Goal: Use online tool/utility: Utilize a website feature to perform a specific function

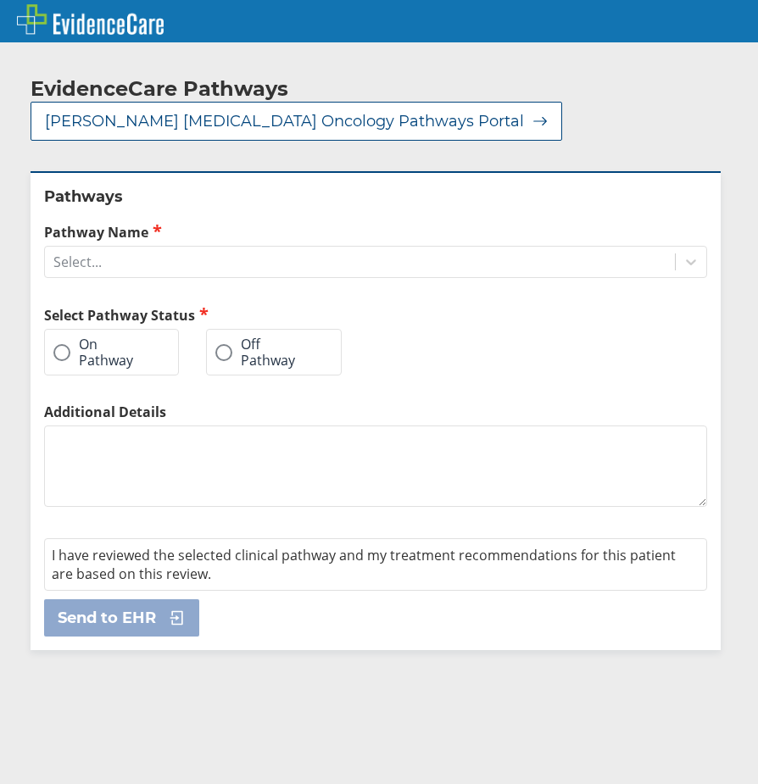
click at [235, 337] on label "Off Pathway" at bounding box center [265, 352] width 100 height 31
click at [0, 0] on input "Off Pathway" at bounding box center [0, 0] width 0 height 0
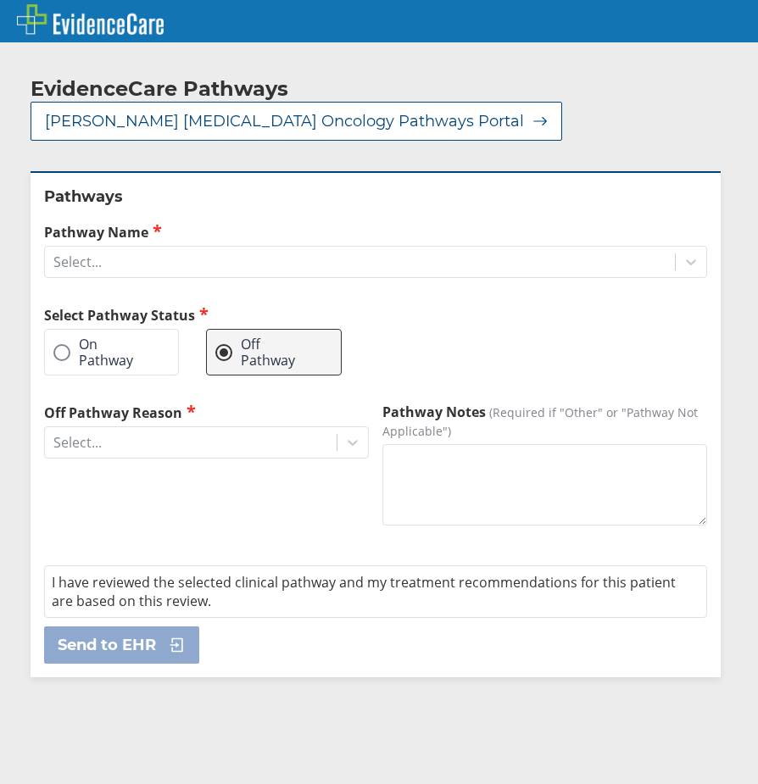
click at [104, 337] on label "On Pathway" at bounding box center [102, 352] width 99 height 31
click at [0, 0] on input "On Pathway" at bounding box center [0, 0] width 0 height 0
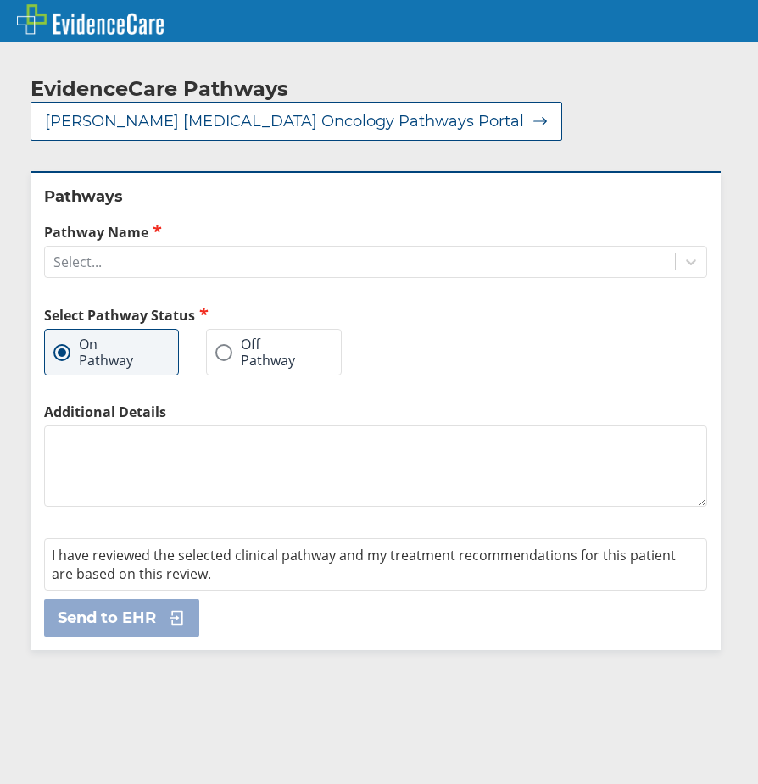
click at [247, 337] on label "Off Pathway" at bounding box center [265, 352] width 100 height 31
click at [0, 0] on input "Off Pathway" at bounding box center [0, 0] width 0 height 0
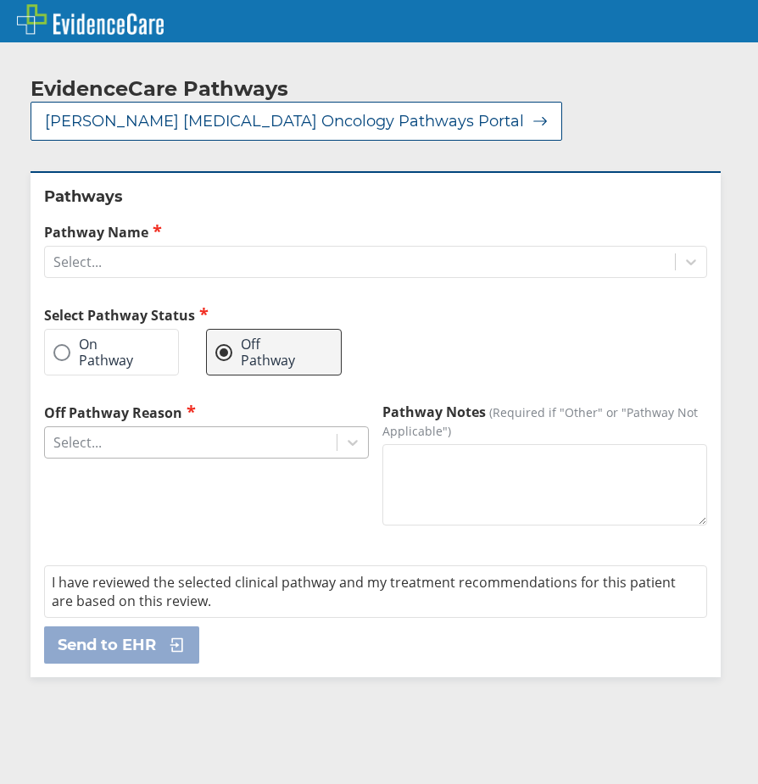
click at [261, 428] on div "Select..." at bounding box center [191, 442] width 292 height 29
type input "breas"
click at [104, 340] on label "On Pathway" at bounding box center [102, 352] width 99 height 31
click at [0, 0] on input "On Pathway" at bounding box center [0, 0] width 0 height 0
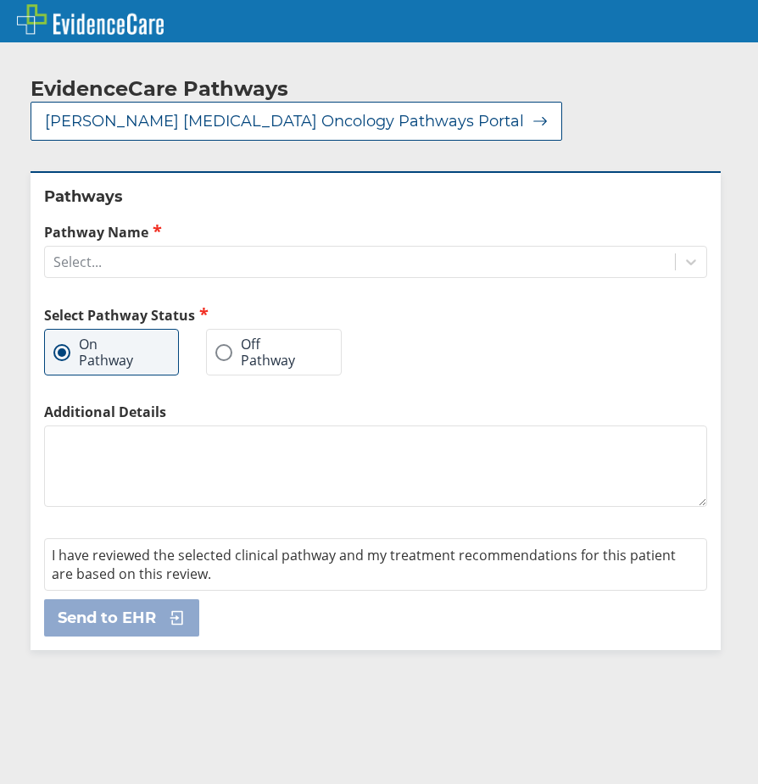
click at [239, 403] on label "Additional Details" at bounding box center [375, 412] width 663 height 19
click at [239, 426] on textarea "Additional Details" at bounding box center [375, 466] width 663 height 81
click at [463, 366] on div at bounding box center [544, 354] width 325 height 98
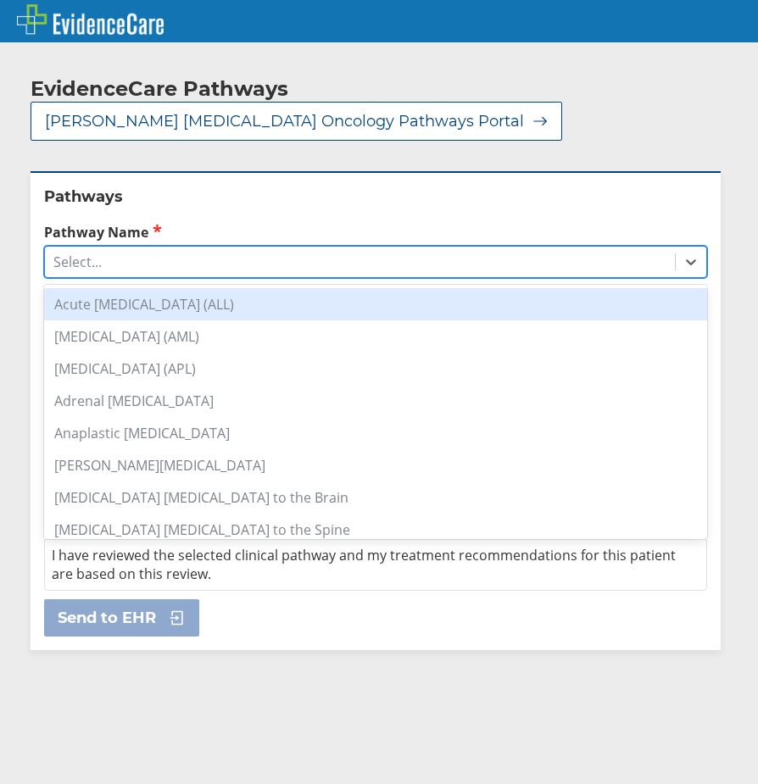
click at [243, 248] on div "Select..." at bounding box center [360, 262] width 630 height 29
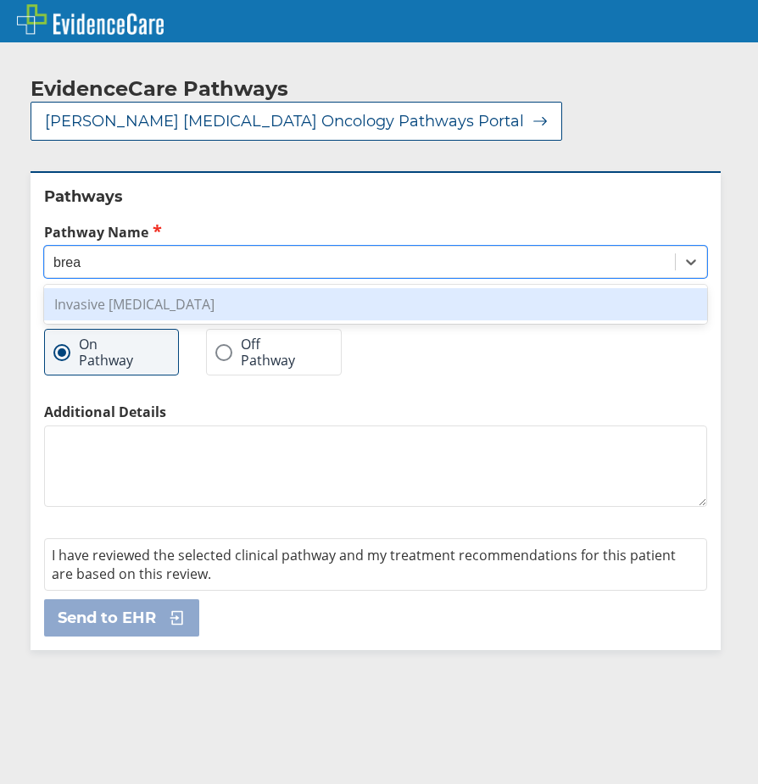
click at [226, 288] on div "Invasive [MEDICAL_DATA]" at bounding box center [375, 304] width 663 height 32
type input "brea"
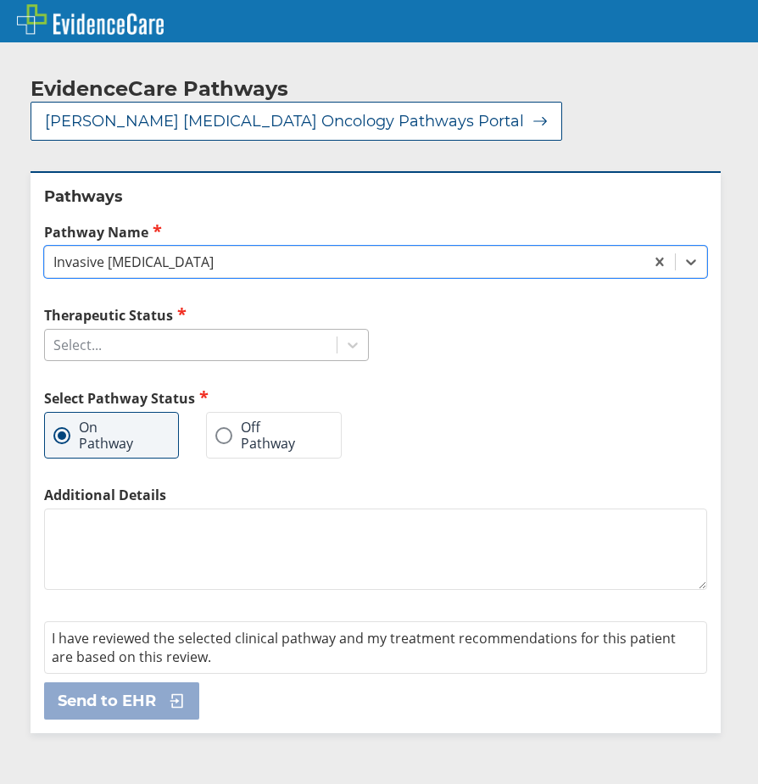
click at [250, 331] on div "Select..." at bounding box center [191, 345] width 292 height 29
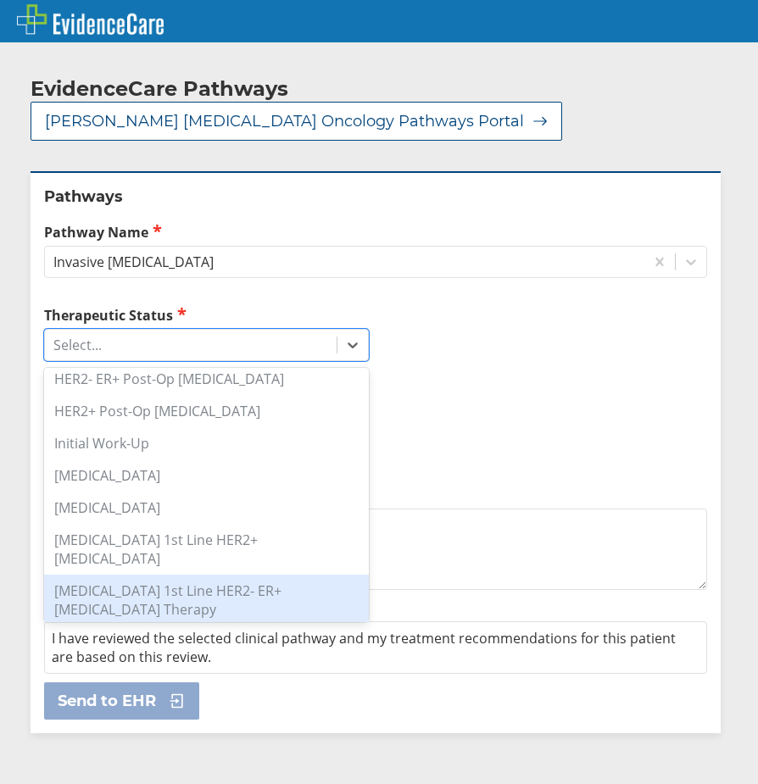
scroll to position [282, 0]
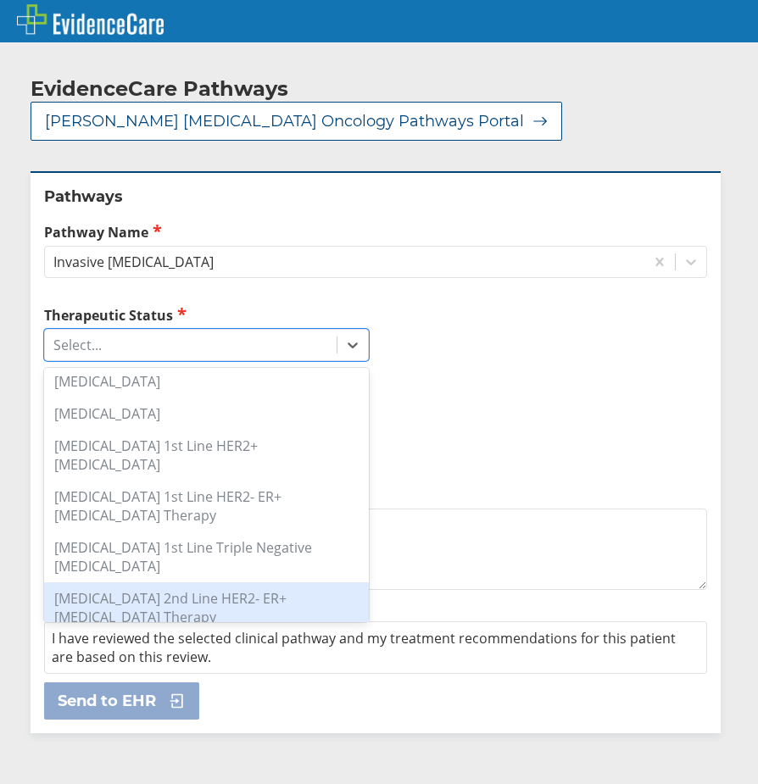
click at [281, 583] on div "[MEDICAL_DATA] 2nd Line HER2- ER+ [MEDICAL_DATA] Therapy" at bounding box center [206, 608] width 325 height 51
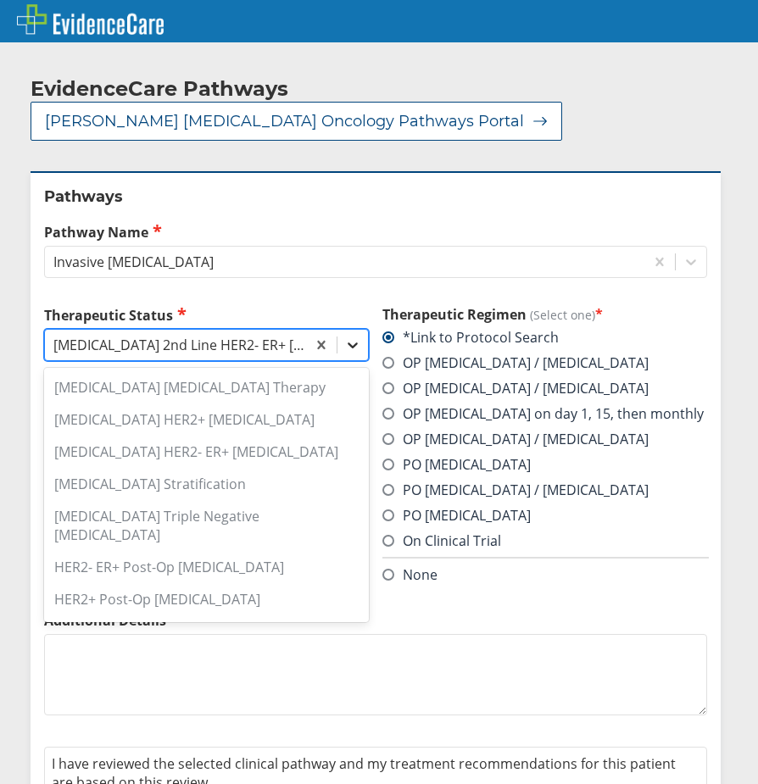
click at [351, 337] on icon at bounding box center [352, 345] width 17 height 17
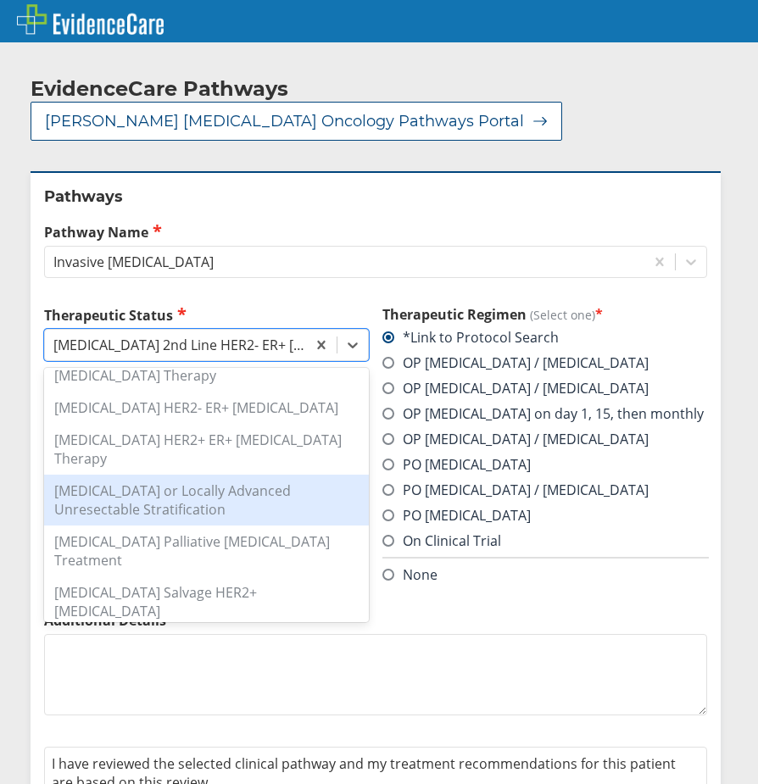
scroll to position [481, 0]
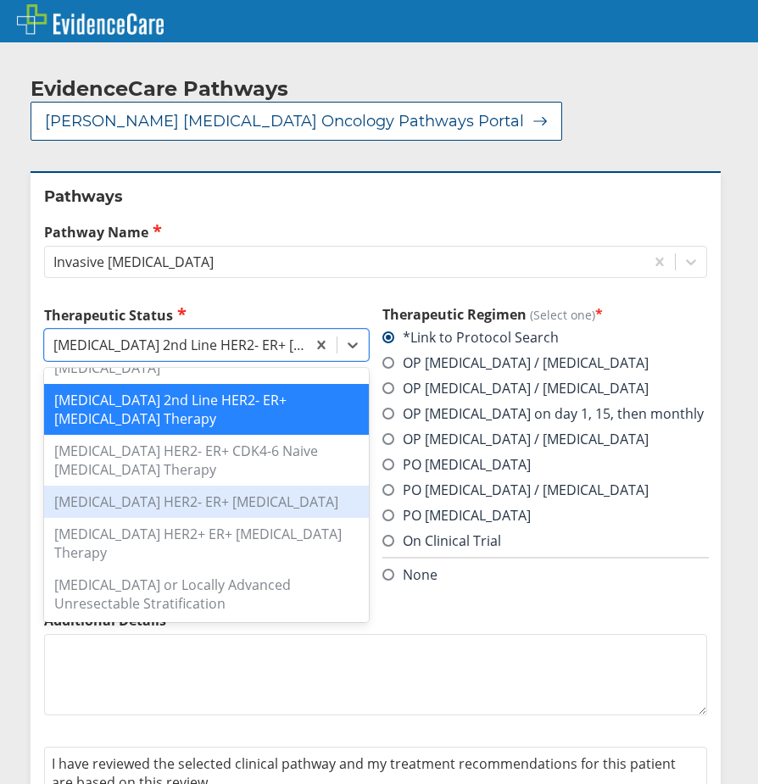
click at [274, 486] on div "[MEDICAL_DATA] HER2- ER+ [MEDICAL_DATA]" at bounding box center [206, 502] width 325 height 32
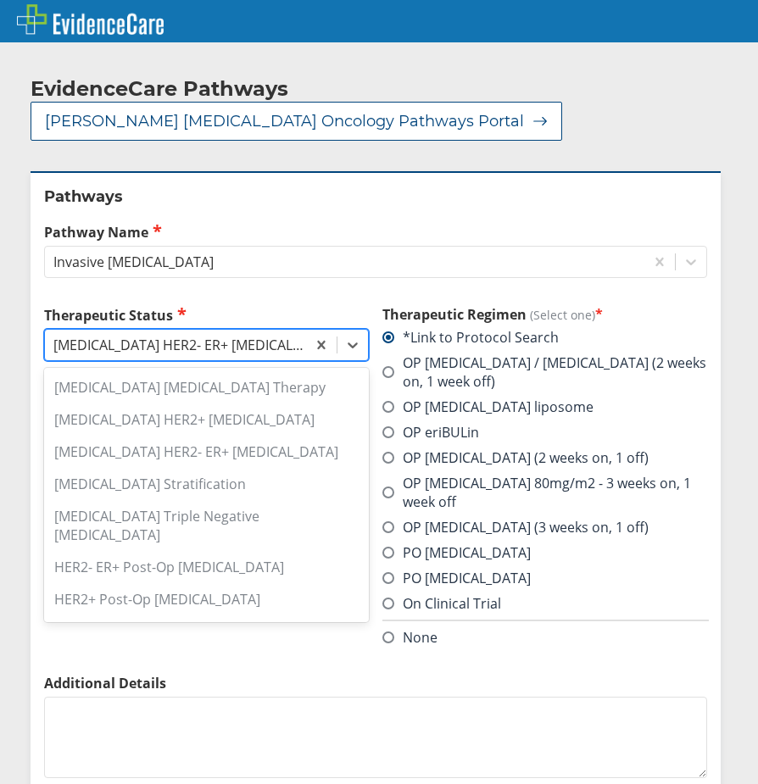
click at [277, 336] on div "[MEDICAL_DATA] HER2- ER+ [MEDICAL_DATA]" at bounding box center [180, 345] width 254 height 19
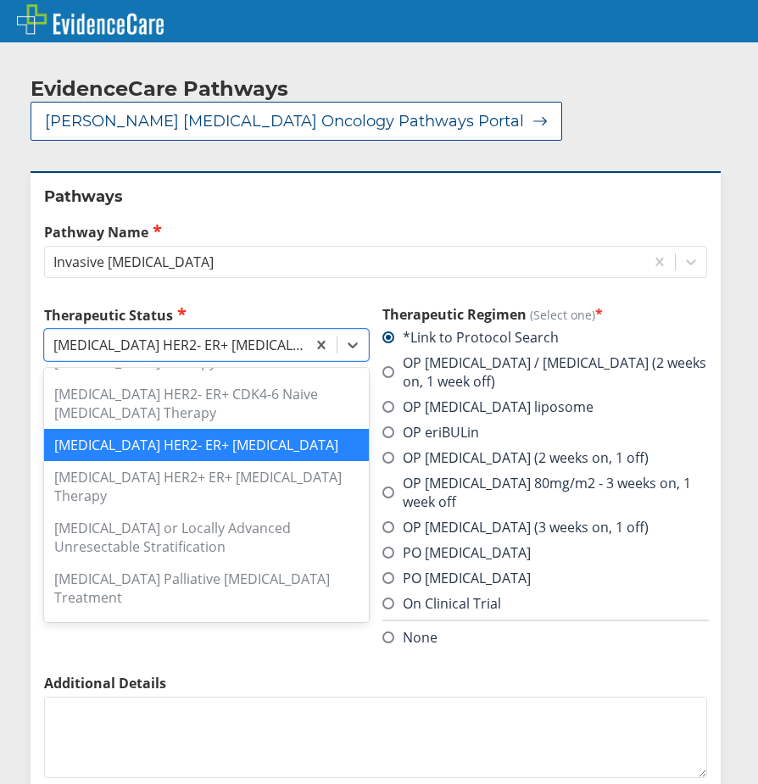
scroll to position [632, 0]
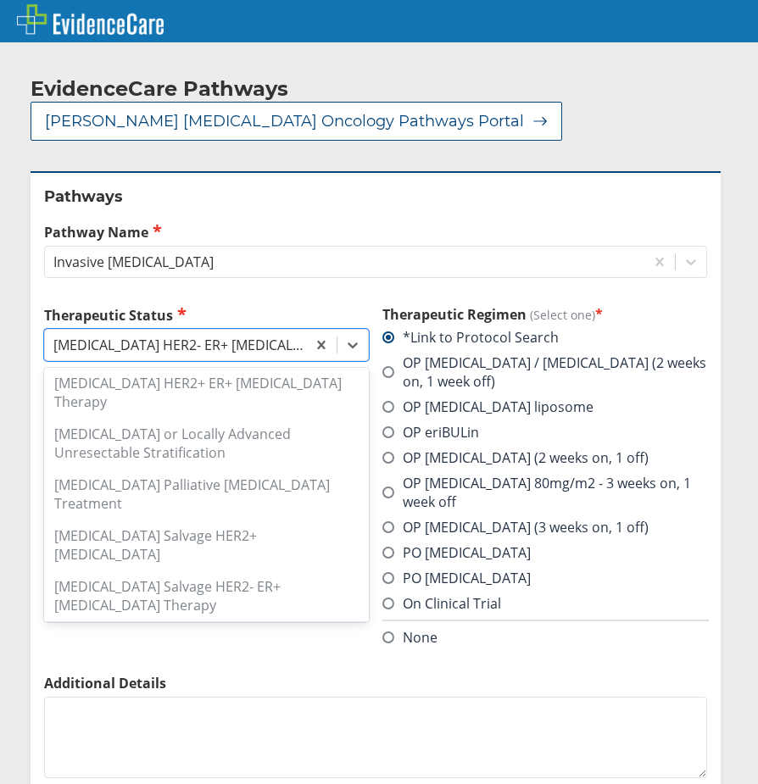
click at [272, 622] on div "[MEDICAL_DATA] Salvage [MEDICAL_DATA]" at bounding box center [206, 638] width 325 height 32
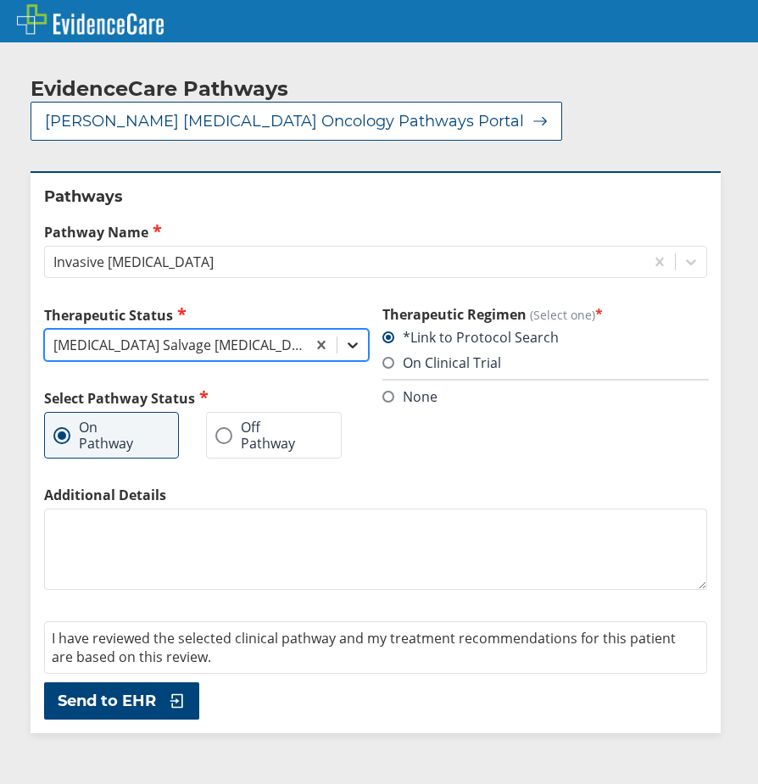
click at [352, 337] on icon at bounding box center [352, 345] width 17 height 17
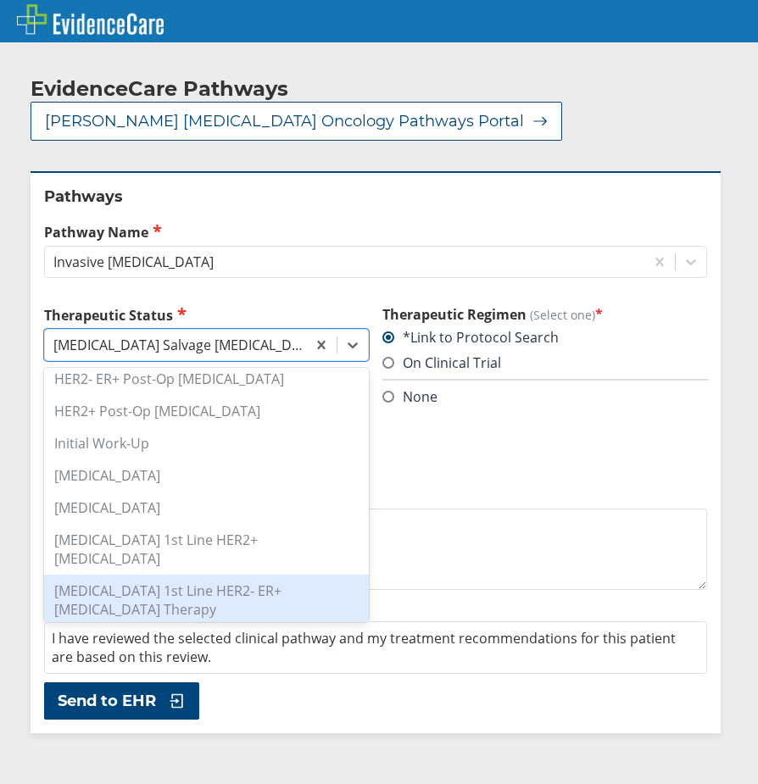
scroll to position [282, 0]
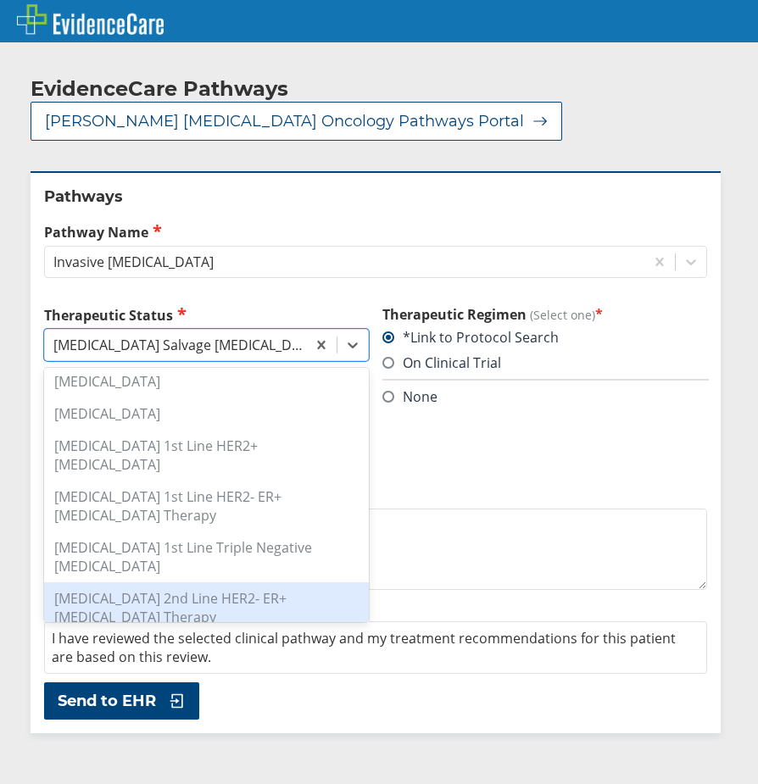
click at [295, 583] on div "[MEDICAL_DATA] 2nd Line HER2- ER+ [MEDICAL_DATA] Therapy" at bounding box center [206, 608] width 325 height 51
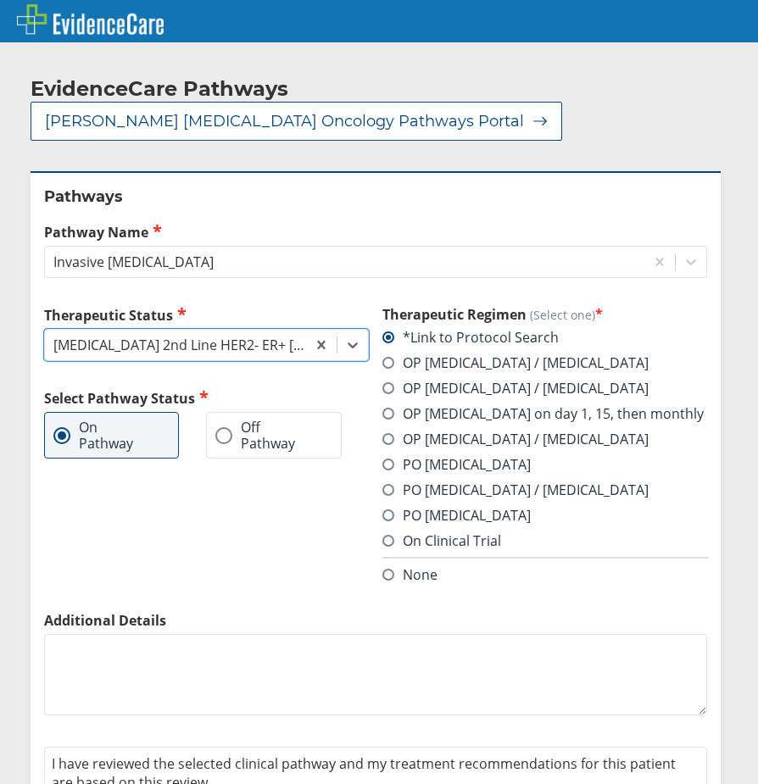
click at [248, 426] on label "Off Pathway" at bounding box center [265, 435] width 100 height 31
click at [0, 0] on input "Off Pathway" at bounding box center [0, 0] width 0 height 0
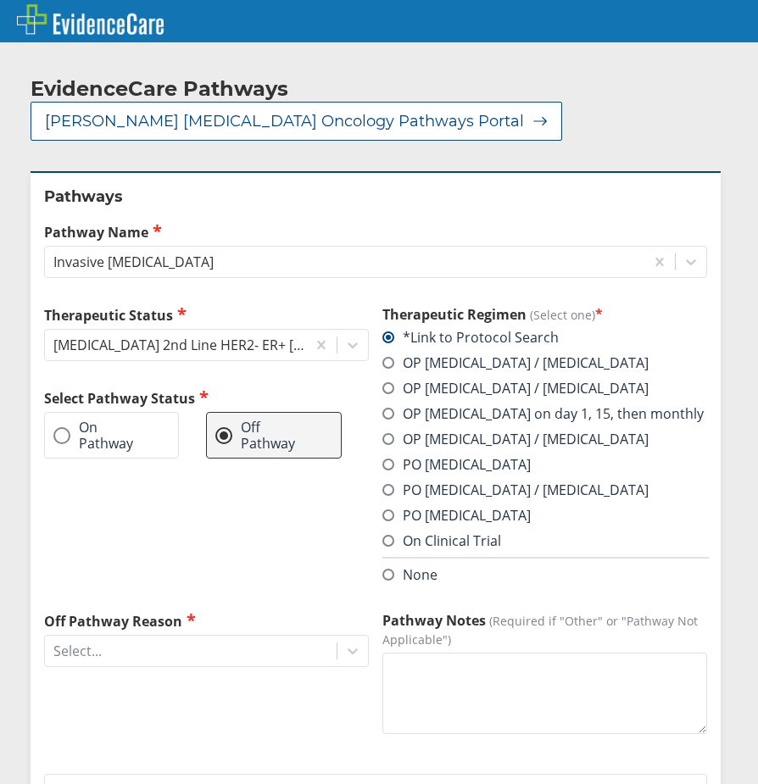
click at [111, 425] on label "On Pathway" at bounding box center [102, 435] width 99 height 31
click at [0, 0] on input "On Pathway" at bounding box center [0, 0] width 0 height 0
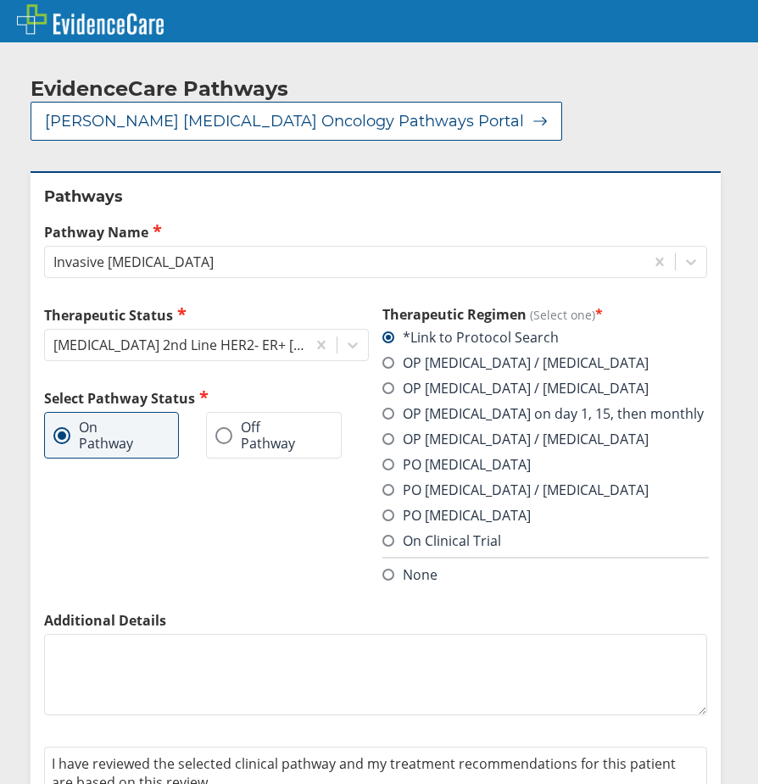
click at [157, 416] on div "On Pathway" at bounding box center [111, 435] width 135 height 47
click at [254, 432] on label "Off Pathway" at bounding box center [265, 435] width 100 height 31
click at [0, 0] on input "Off Pathway" at bounding box center [0, 0] width 0 height 0
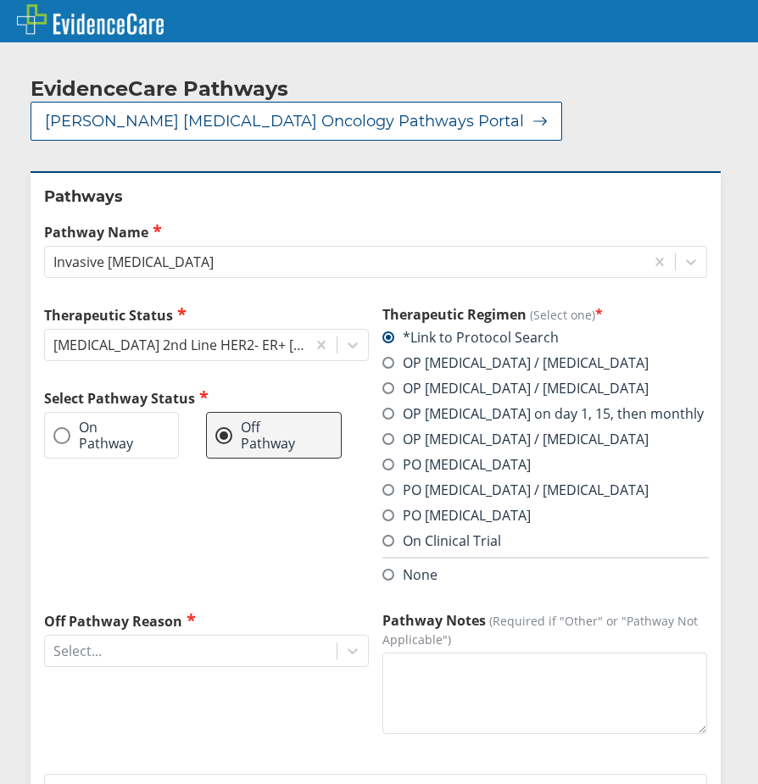
click at [120, 420] on label "On Pathway" at bounding box center [102, 435] width 99 height 31
click at [0, 0] on input "On Pathway" at bounding box center [0, 0] width 0 height 0
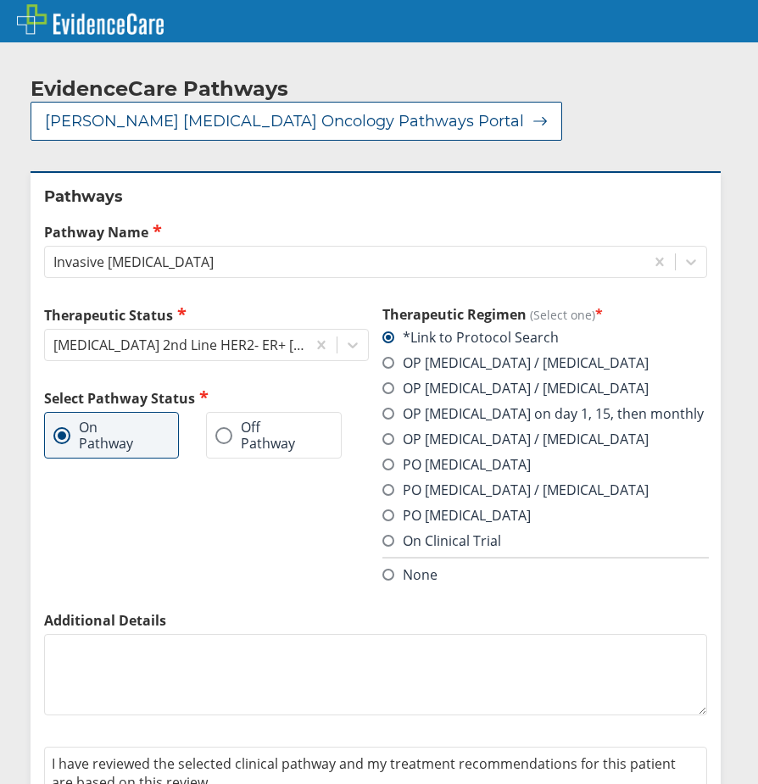
click at [332, 672] on textarea "Additional Details" at bounding box center [375, 674] width 663 height 81
click at [251, 544] on div "Therapeutic Status [MEDICAL_DATA] 2nd Line HER2- ER+ [MEDICAL_DATA] Therapy Sel…" at bounding box center [206, 458] width 325 height 306
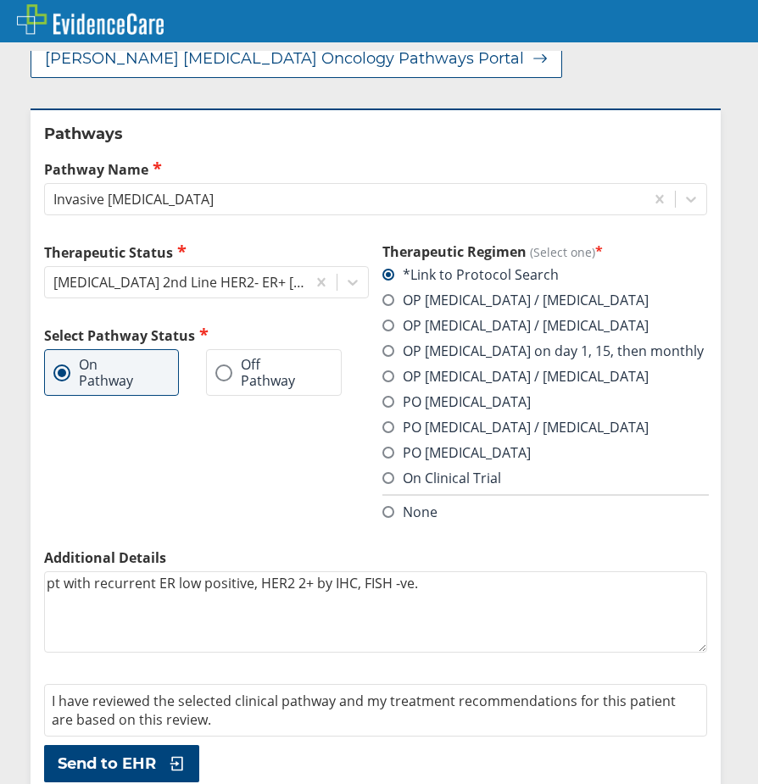
click at [468, 572] on textarea "pt with recurrent ER low positive, HER2 2+ by IHC, FISH -ve." at bounding box center [375, 612] width 663 height 81
type textarea "pt with recurrent ER low positive, HER2 2+ by IHC, FISH -ve. pt having brain me…"
click at [128, 754] on span "Send to EHR" at bounding box center [107, 764] width 98 height 20
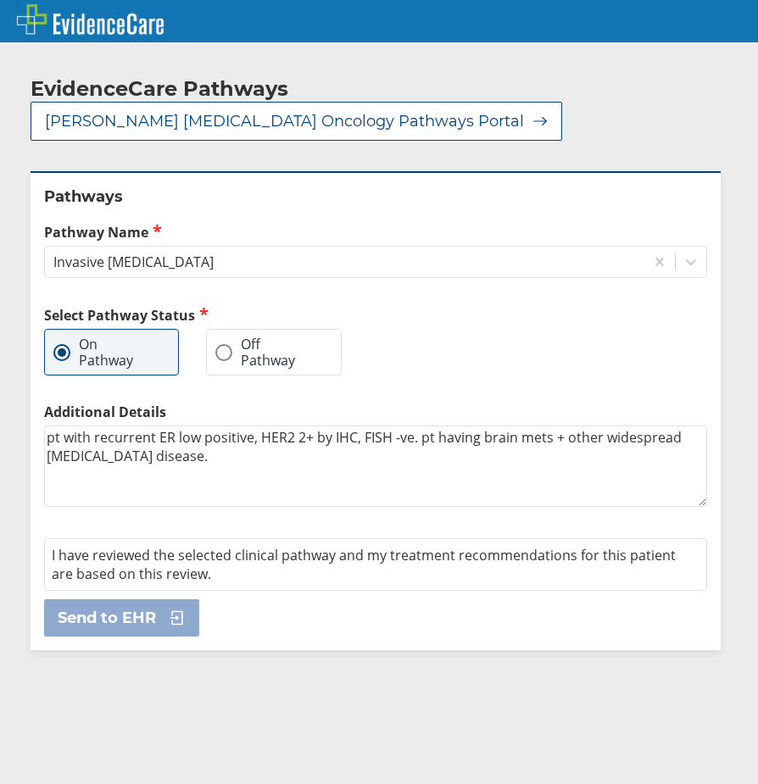
scroll to position [0, 0]
